Goal: Task Accomplishment & Management: Complete application form

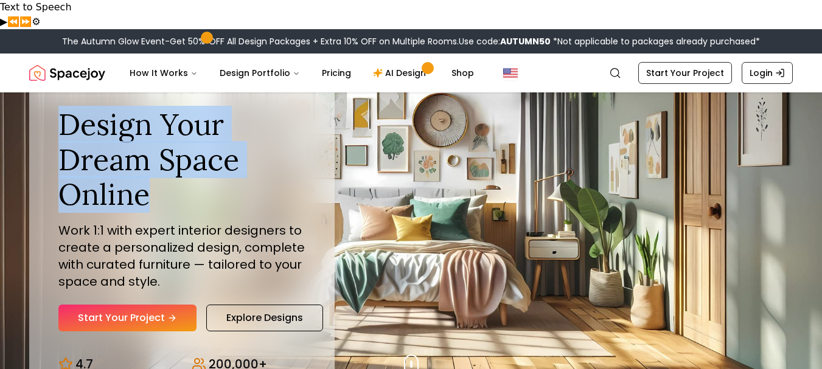
drag, startPoint x: 58, startPoint y: 89, endPoint x: 171, endPoint y: 179, distance: 144.5
click at [171, 179] on div "Design Your Dream Space Online Work 1:1 with expert interior designers to creat…" at bounding box center [181, 245] width 305 height 335
click at [171, 179] on h1 "Design Your Dream Space Online" at bounding box center [181, 159] width 247 height 105
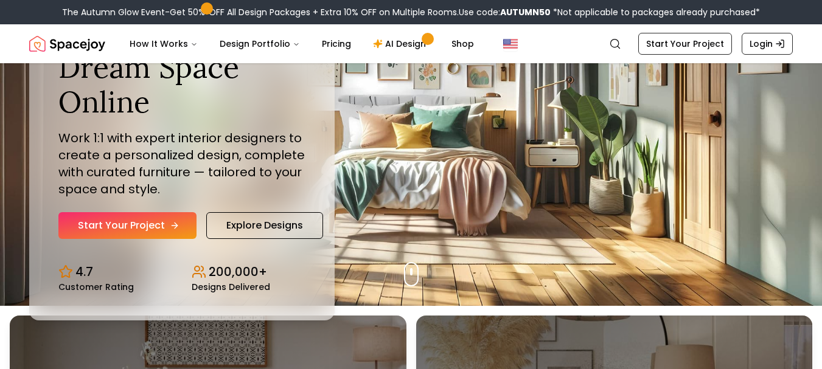
scroll to position [122, 0]
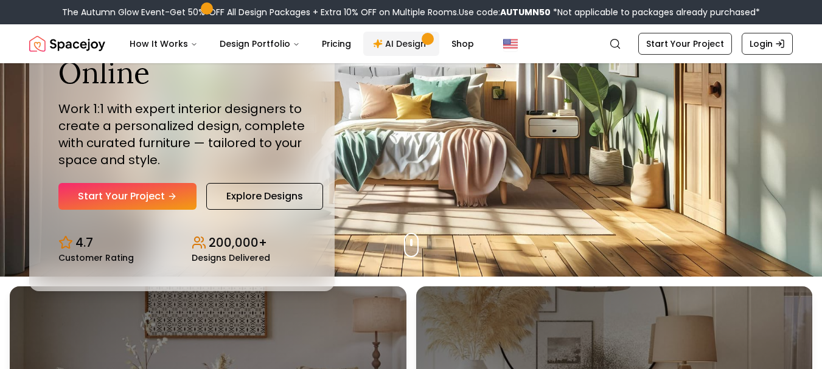
click at [373, 45] on icon "Main" at bounding box center [378, 44] width 10 height 10
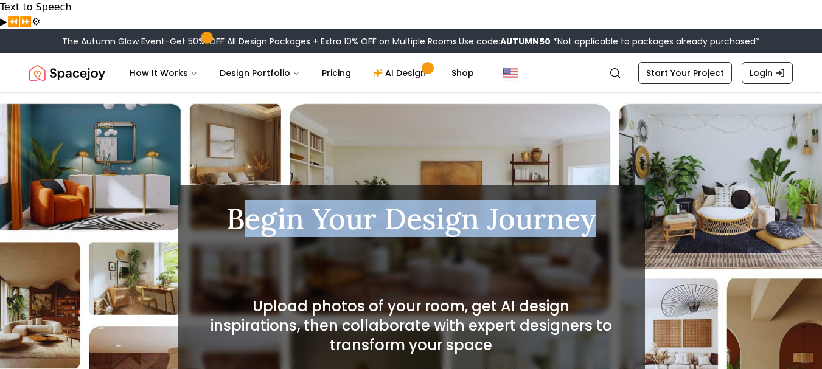
drag, startPoint x: 243, startPoint y: 183, endPoint x: 589, endPoint y: 199, distance: 347.0
click at [589, 204] on h1 "Begin Your Design Journey" at bounding box center [411, 218] width 409 height 29
drag, startPoint x: 597, startPoint y: 199, endPoint x: 208, endPoint y: 198, distance: 388.6
click at [208, 204] on h1 "Begin Your Design Journey" at bounding box center [411, 218] width 409 height 29
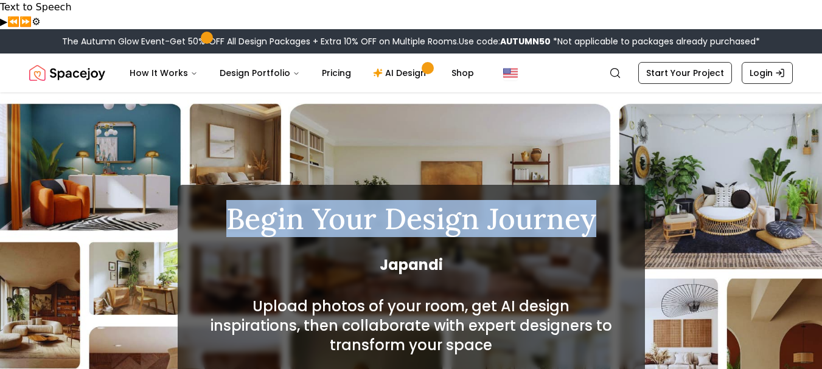
click at [208, 204] on h1 "Begin Your Design Journey" at bounding box center [411, 218] width 409 height 29
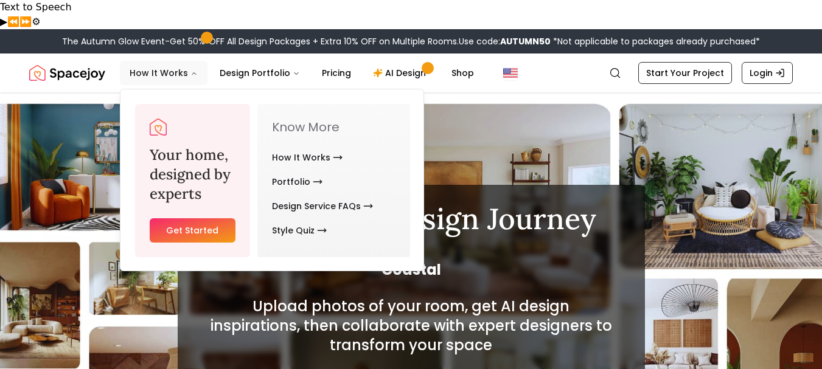
click at [123, 61] on button "How It Works" at bounding box center [164, 73] width 88 height 24
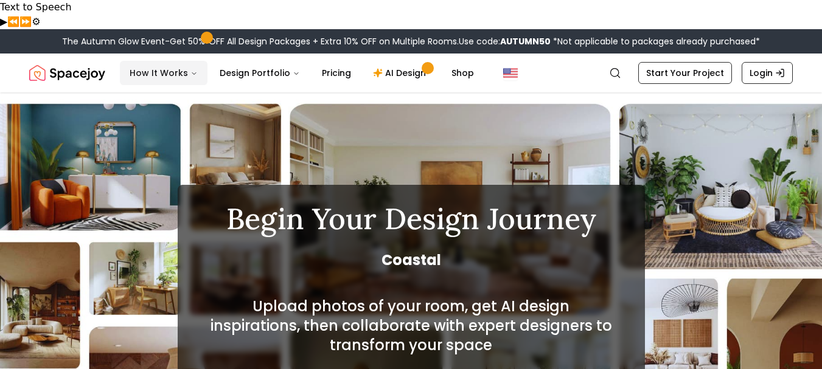
click at [179, 61] on button "How It Works" at bounding box center [164, 73] width 88 height 24
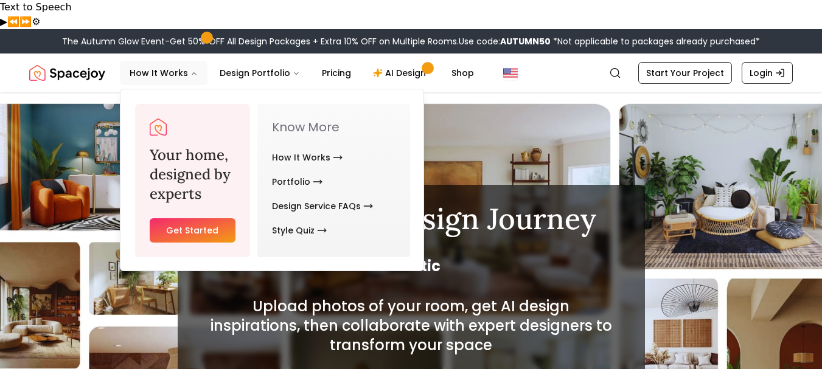
click at [177, 145] on h3 "Your home, designed by experts" at bounding box center [193, 174] width 86 height 58
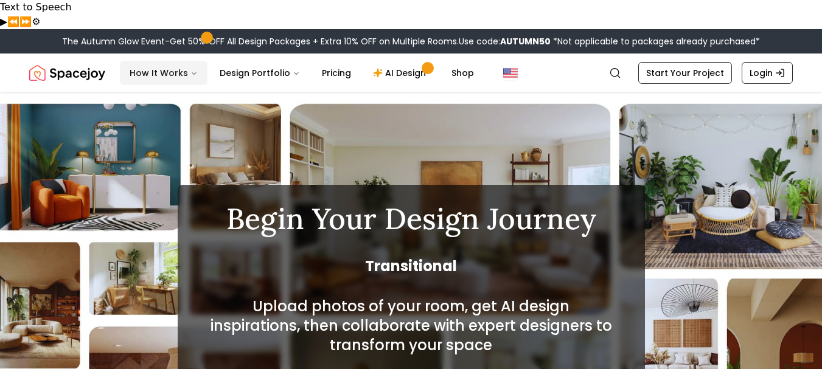
click at [174, 61] on button "How It Works" at bounding box center [164, 73] width 88 height 24
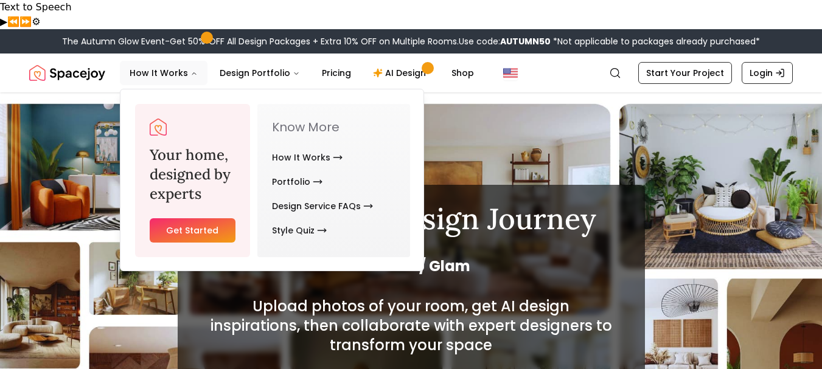
click at [182, 218] on link "Get Started" at bounding box center [193, 230] width 86 height 24
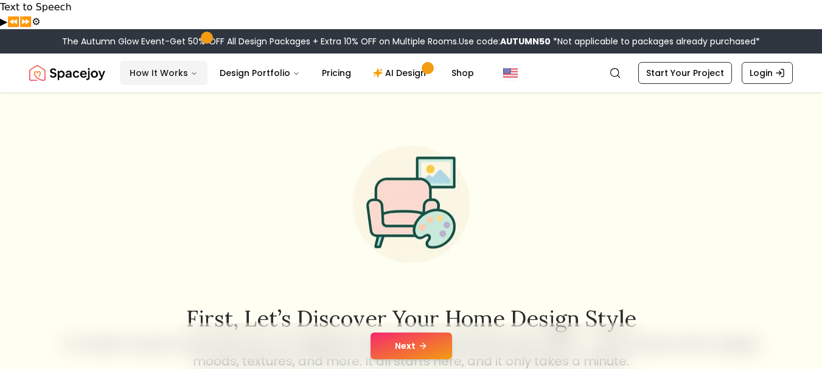
scroll to position [122, 0]
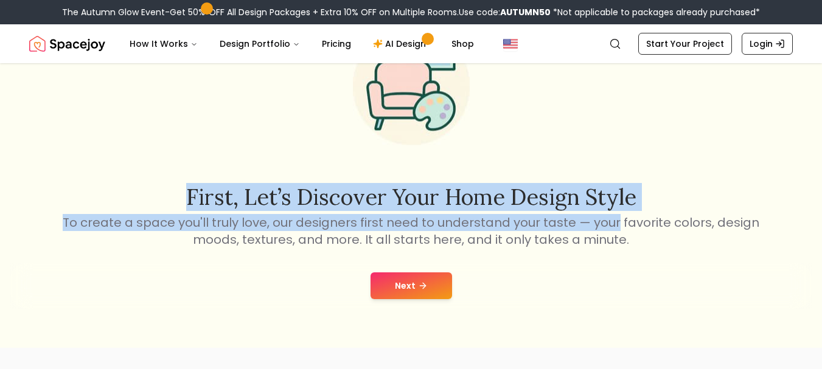
drag, startPoint x: 186, startPoint y: 174, endPoint x: 617, endPoint y: 187, distance: 430.7
click at [617, 187] on div "First, let’s discover your home design style To create a space you'll truly lov…" at bounding box center [411, 216] width 701 height 63
click at [617, 214] on p "To create a space you'll truly love, our designers first need to understand you…" at bounding box center [411, 231] width 701 height 34
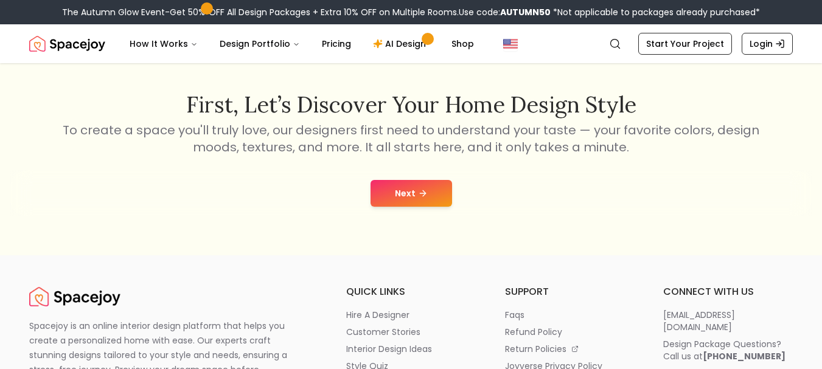
scroll to position [243, 0]
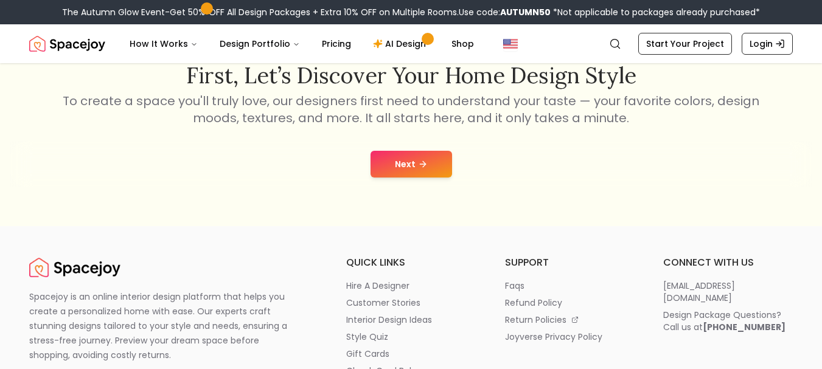
click at [428, 151] on button "Next" at bounding box center [410, 164] width 81 height 27
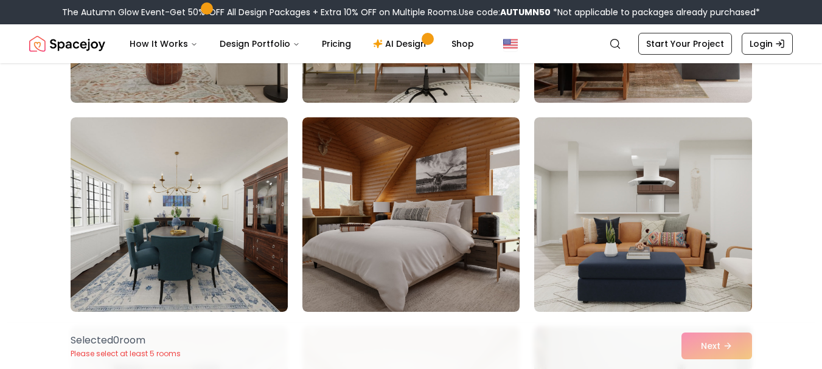
scroll to position [4500, 0]
